Goal: Transaction & Acquisition: Download file/media

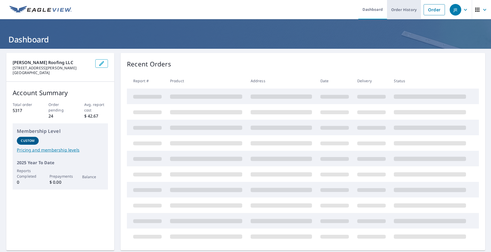
click at [406, 9] on link "Order History" at bounding box center [404, 9] width 34 height 19
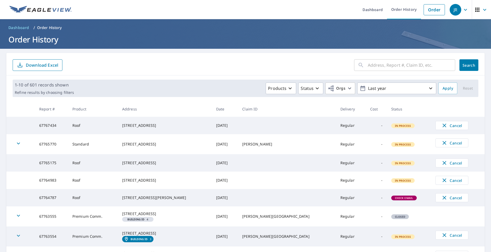
click at [415, 63] on input "text" at bounding box center [411, 65] width 87 height 15
type input "1600"
click button "Search" at bounding box center [469, 65] width 19 height 12
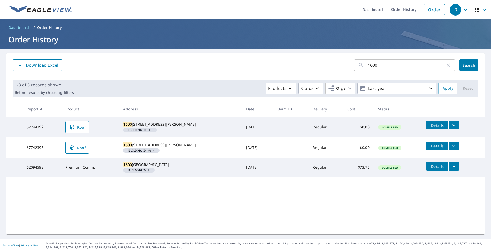
click at [451, 149] on icon "filesDropdownBtn-67742393" at bounding box center [454, 146] width 6 height 6
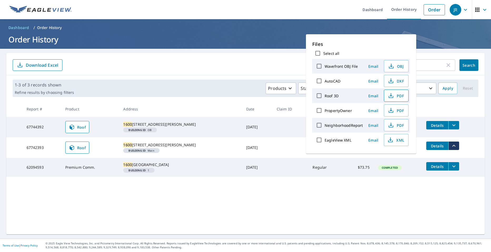
click at [398, 96] on span "PDF" at bounding box center [396, 95] width 17 height 6
